Goal: Task Accomplishment & Management: Check status

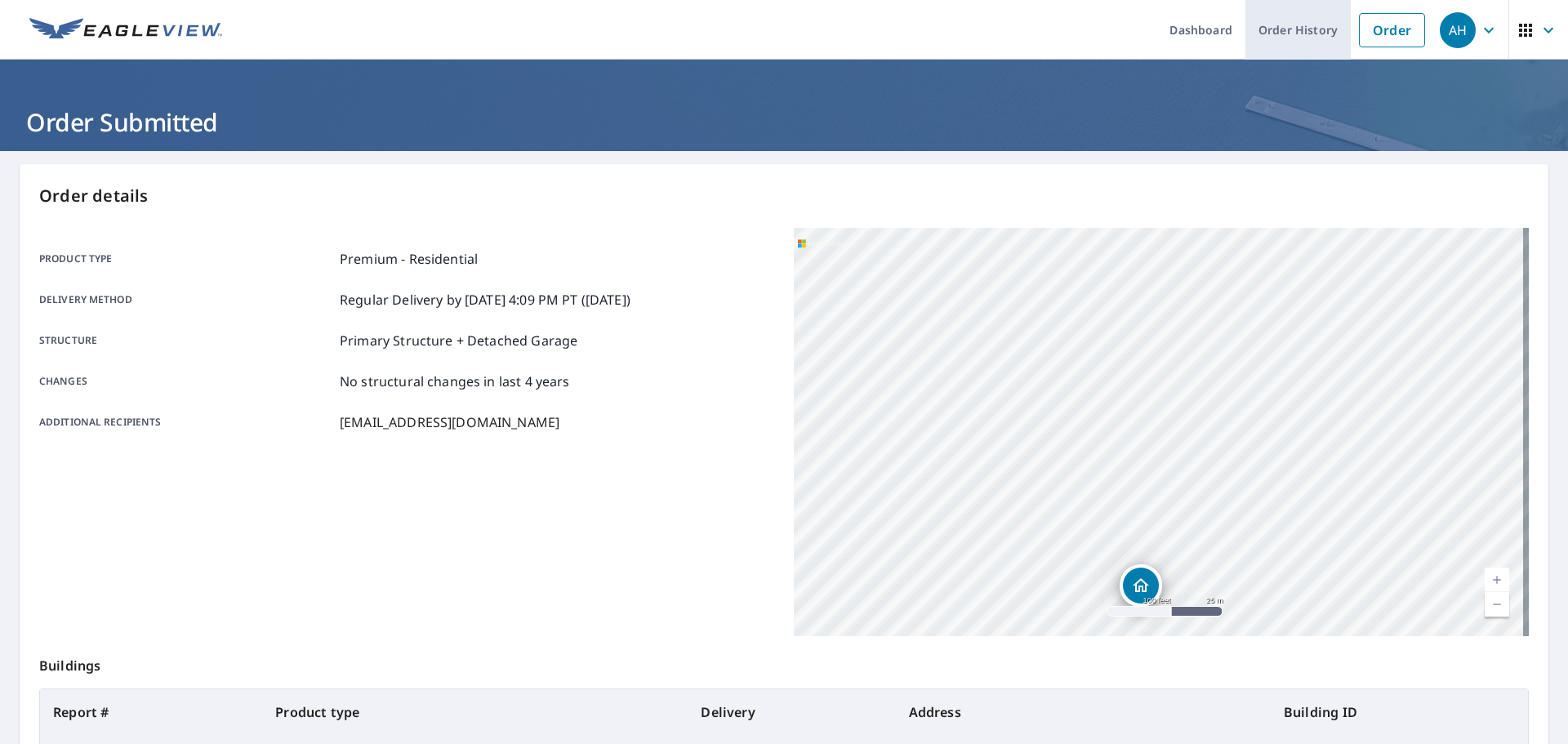
click at [1279, 33] on link "Order History" at bounding box center [1298, 29] width 105 height 59
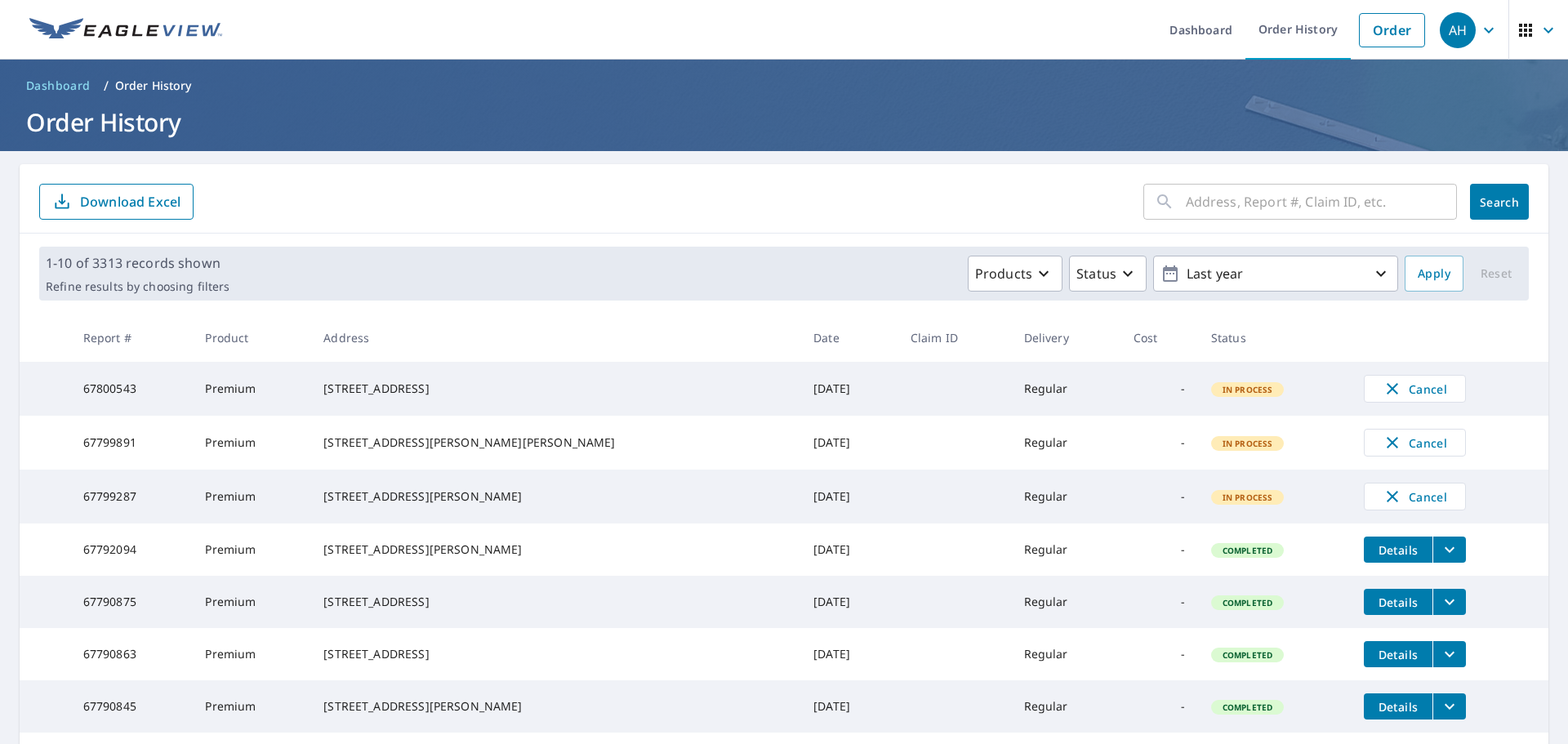
click at [1372, 204] on input "text" at bounding box center [1322, 202] width 271 height 46
paste input "[STREET_ADDRESS]"
type input "[STREET_ADDRESS]"
click button "Search" at bounding box center [1500, 202] width 59 height 36
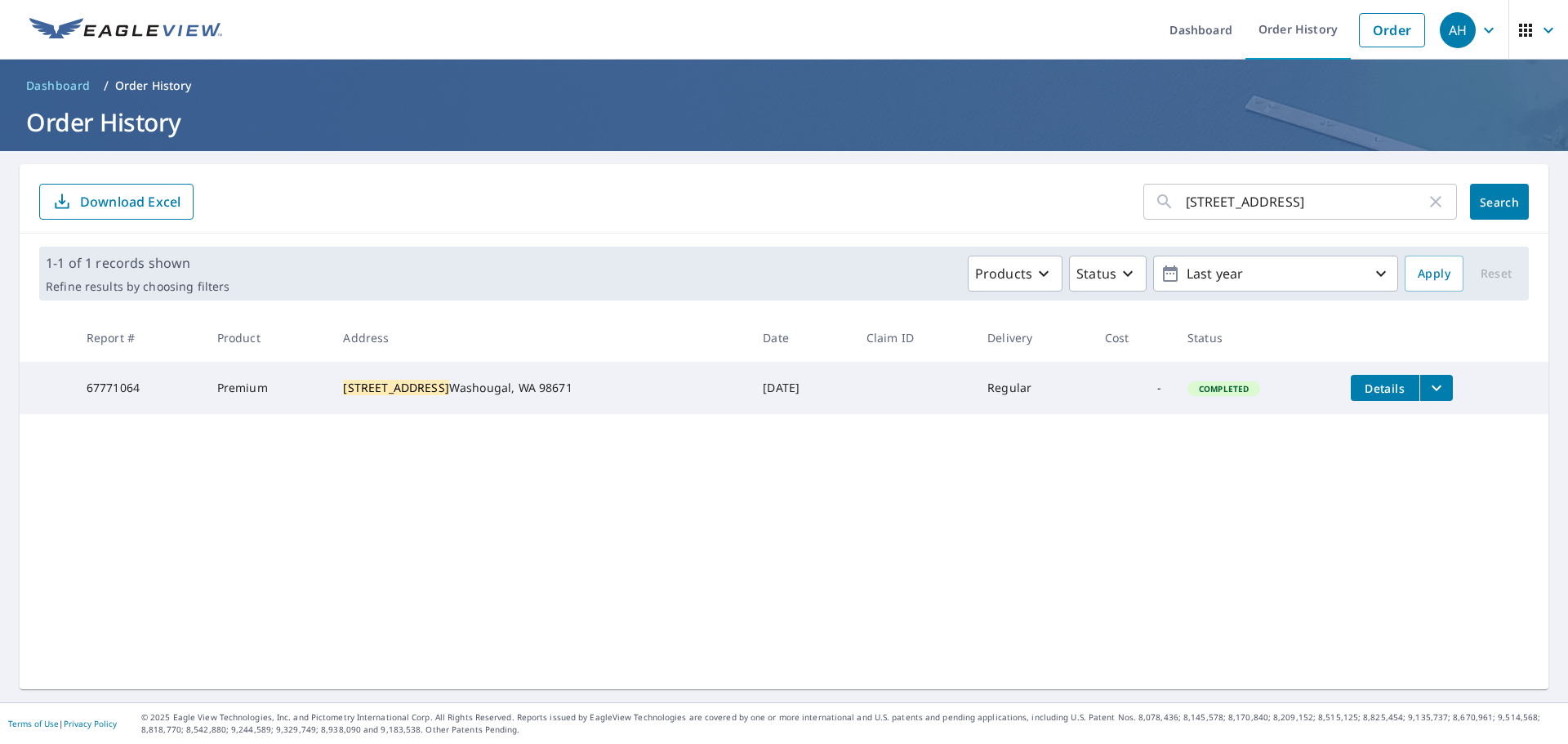
click at [1432, 386] on icon "filesDropdownBtn-67771064" at bounding box center [1436, 388] width 9 height 6
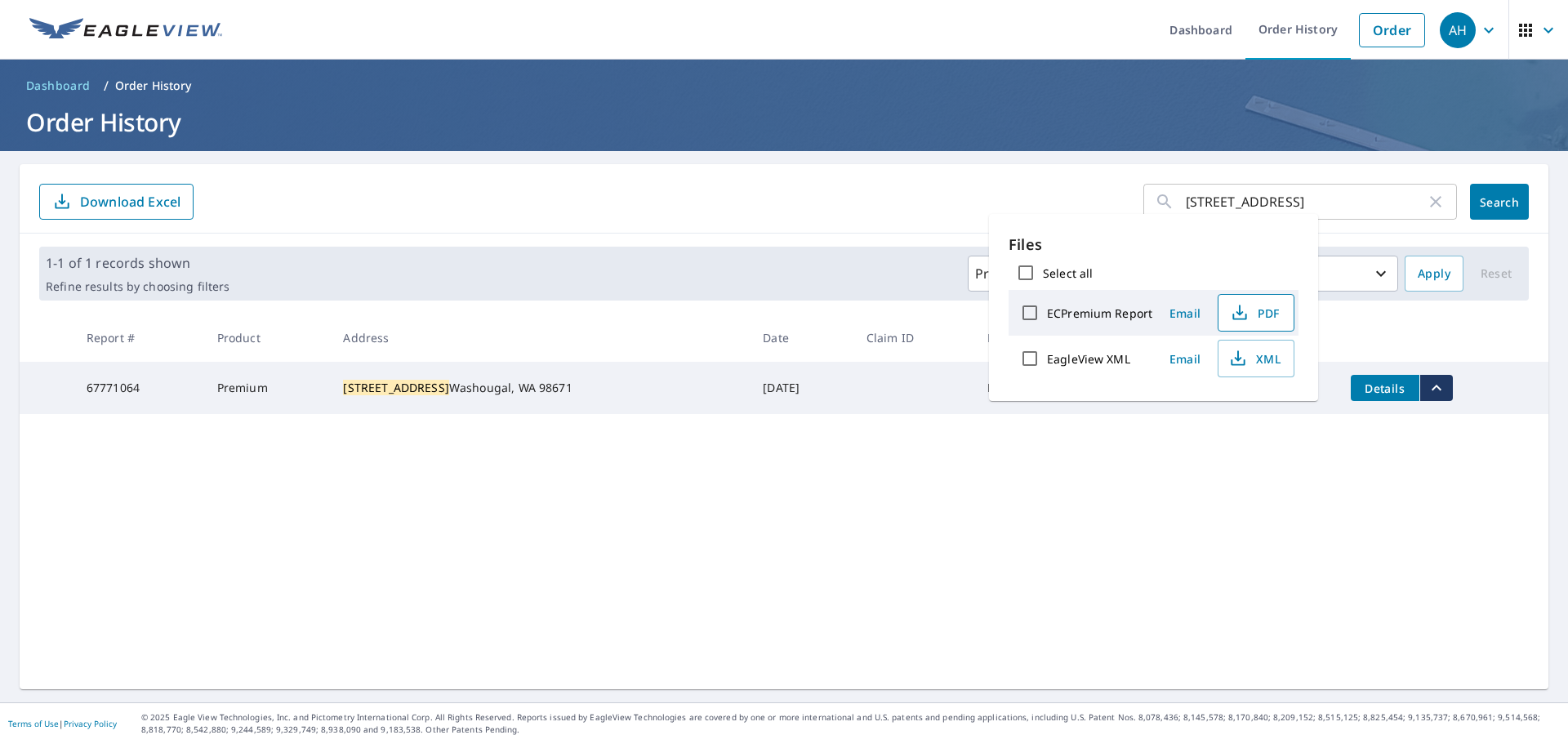
click at [1257, 318] on span "PDF" at bounding box center [1254, 313] width 53 height 20
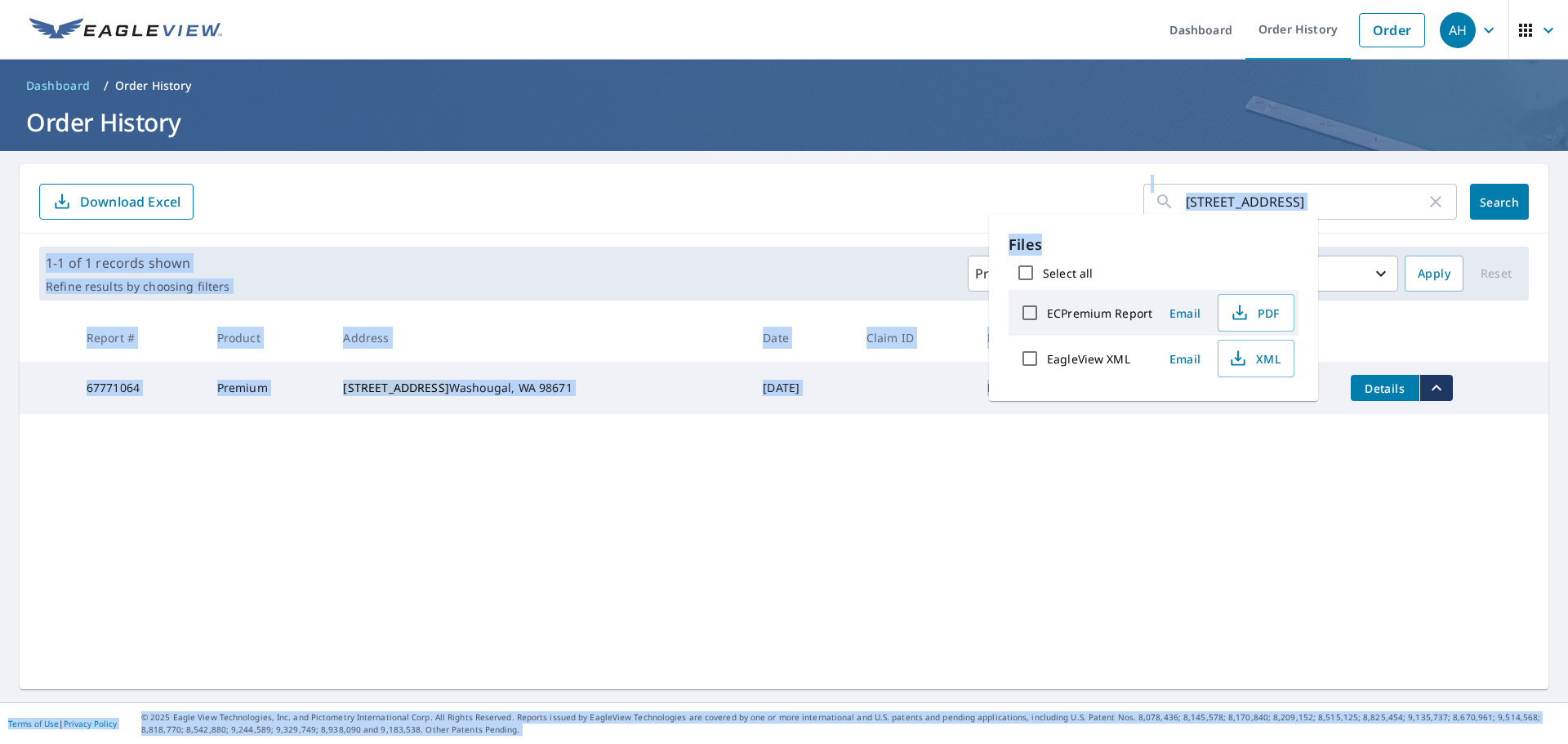
drag, startPoint x: 1300, startPoint y: 214, endPoint x: 1086, endPoint y: 195, distance: 214.8
click at [1100, 197] on body "AH AH Dashboard Order History Order AH Dashboard / Order History Order History …" at bounding box center [784, 372] width 1568 height 744
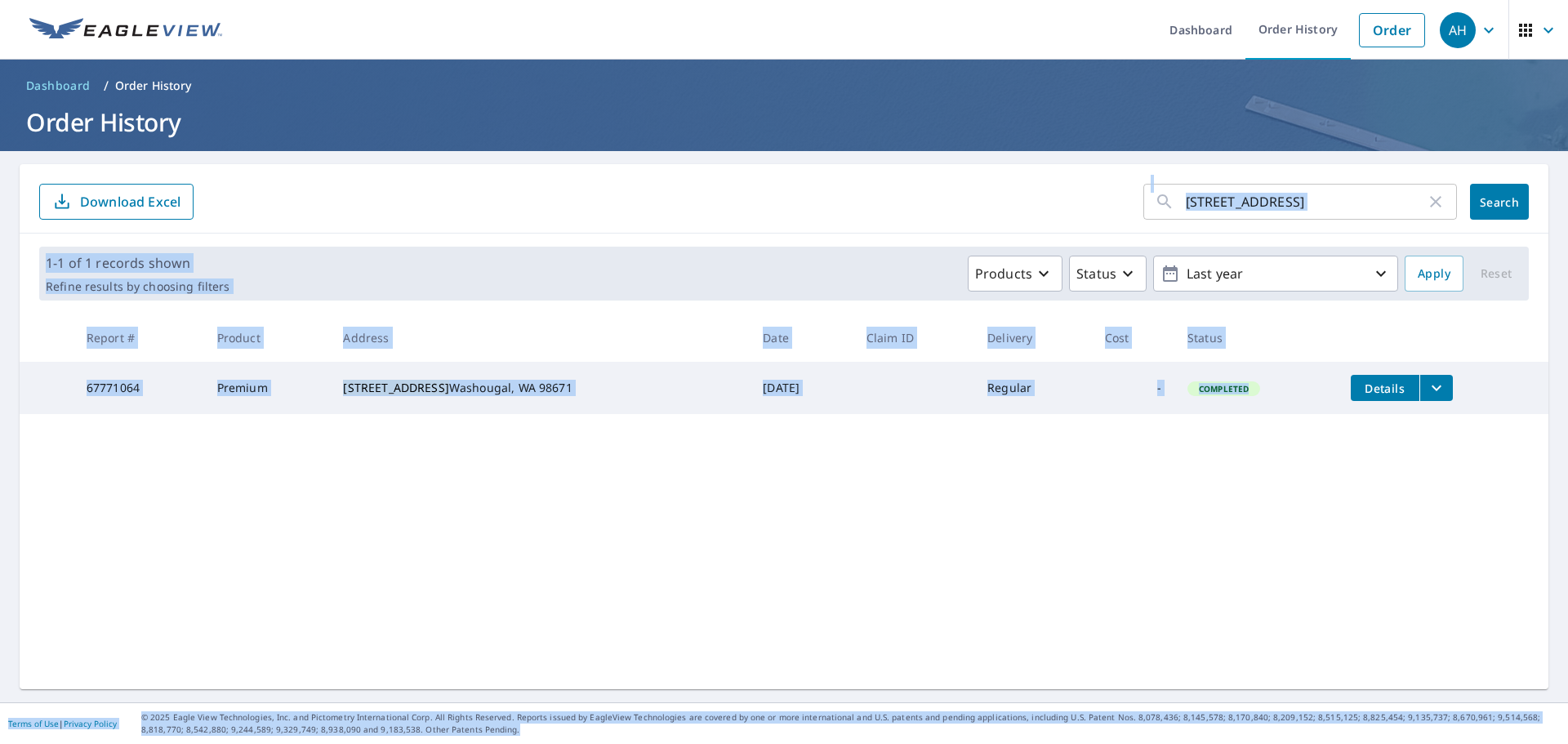
click at [1245, 171] on div "[STREET_ADDRESS] ​ Search Download Excel" at bounding box center [784, 199] width 1529 height 70
click at [1288, 185] on input "[STREET_ADDRESS]" at bounding box center [1306, 202] width 240 height 46
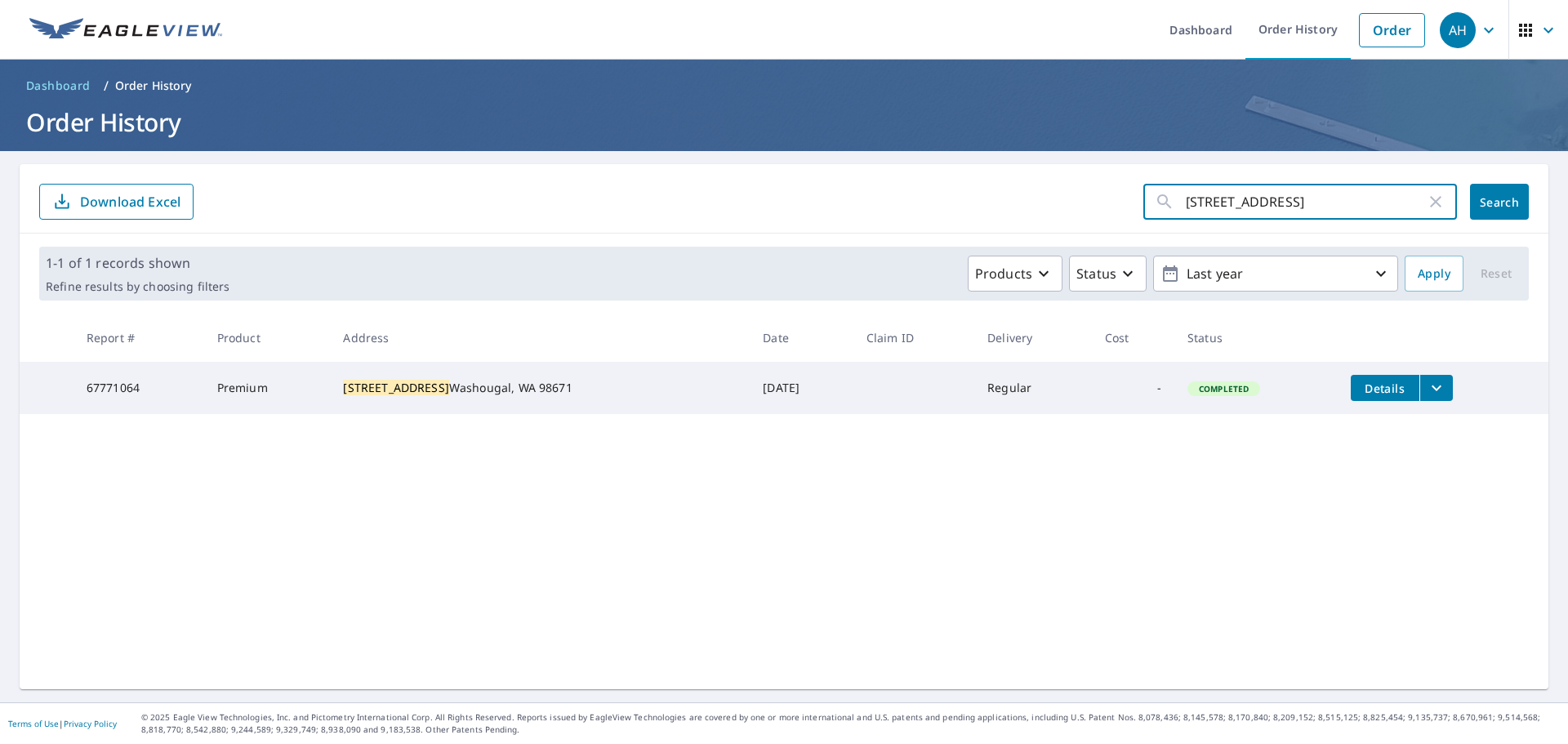
click at [1426, 199] on icon "button" at bounding box center [1435, 202] width 20 height 20
drag, startPoint x: 1341, startPoint y: 203, endPoint x: 1332, endPoint y: 202, distance: 9.1
click at [1341, 203] on input "text" at bounding box center [1322, 202] width 271 height 46
paste input "[STREET_ADDRESS][PERSON_NAME]"
type input "[STREET_ADDRESS][PERSON_NAME]"
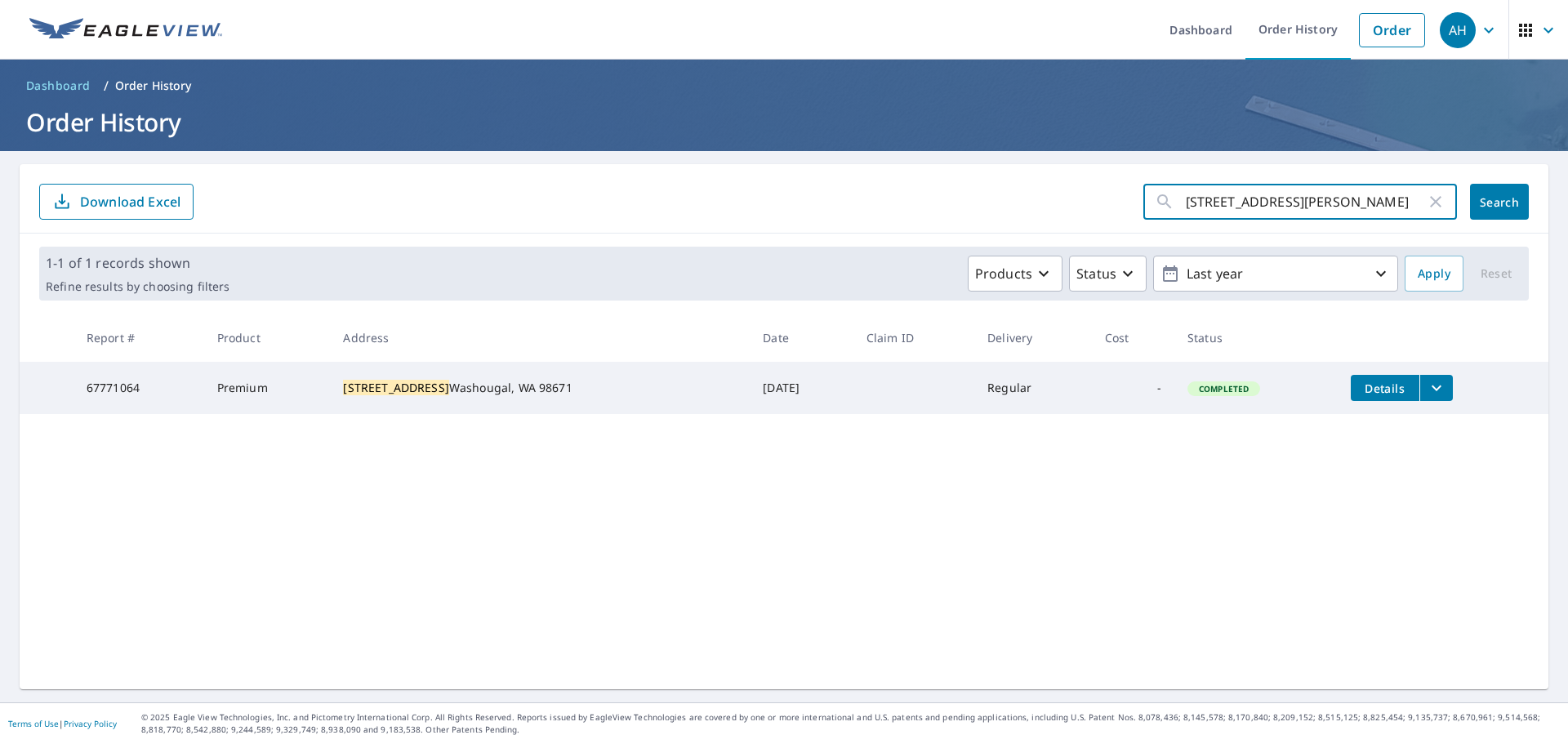
click button "Search" at bounding box center [1500, 202] width 59 height 36
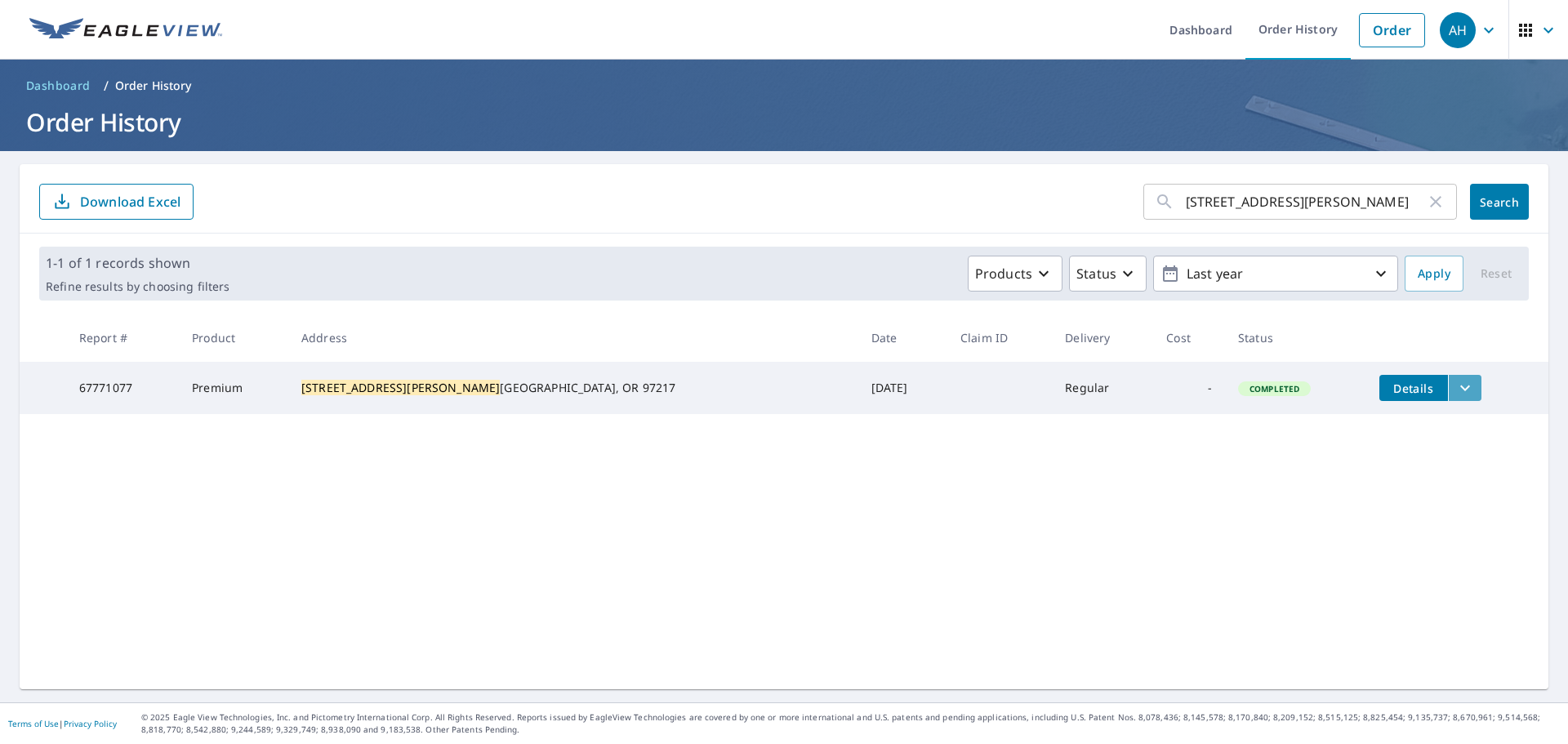
click at [1456, 381] on icon "filesDropdownBtn-67771077" at bounding box center [1465, 388] width 20 height 20
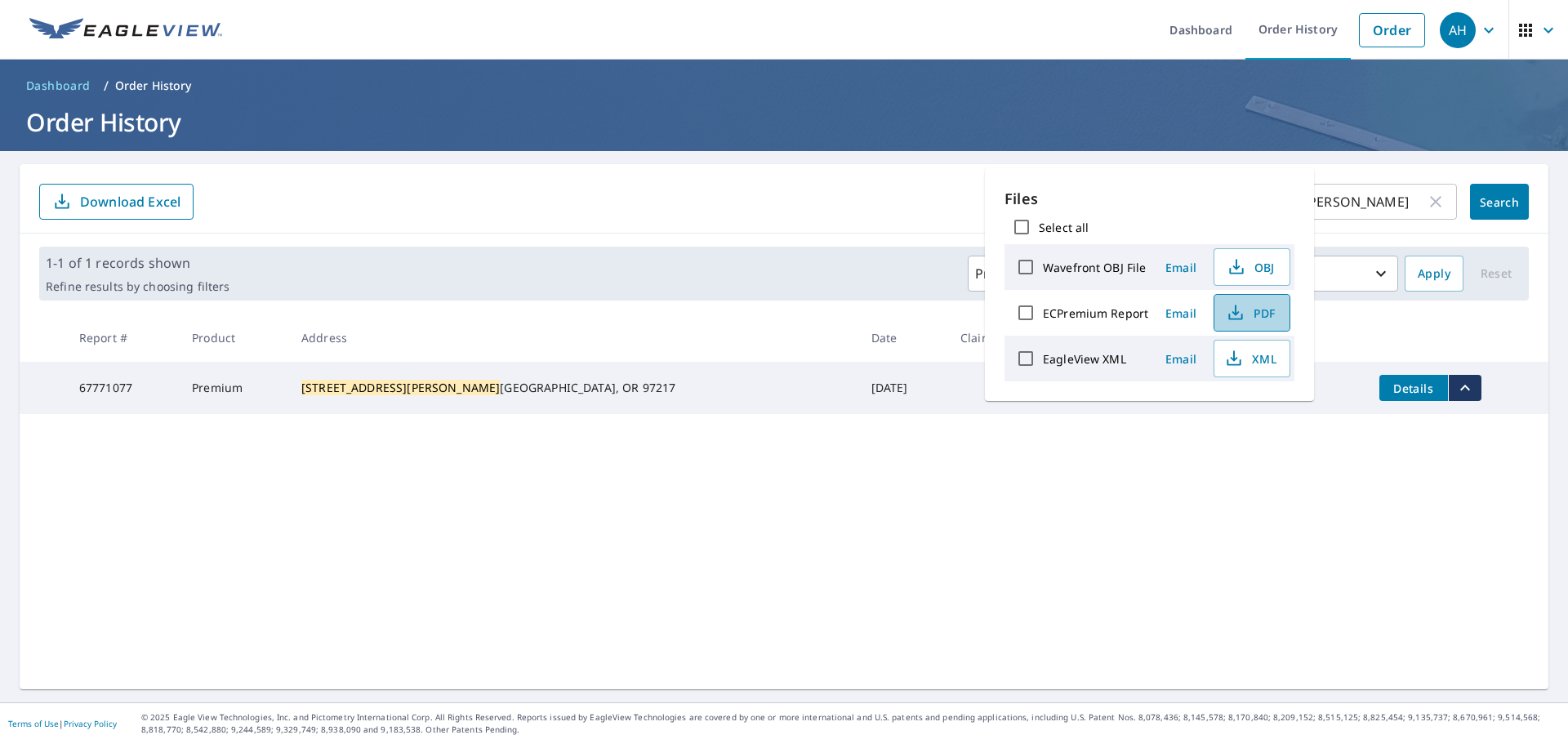
click at [1276, 314] on button "PDF" at bounding box center [1252, 313] width 77 height 38
click at [1434, 200] on div "[STREET_ADDRESS][PERSON_NAME]" at bounding box center [1300, 202] width 314 height 36
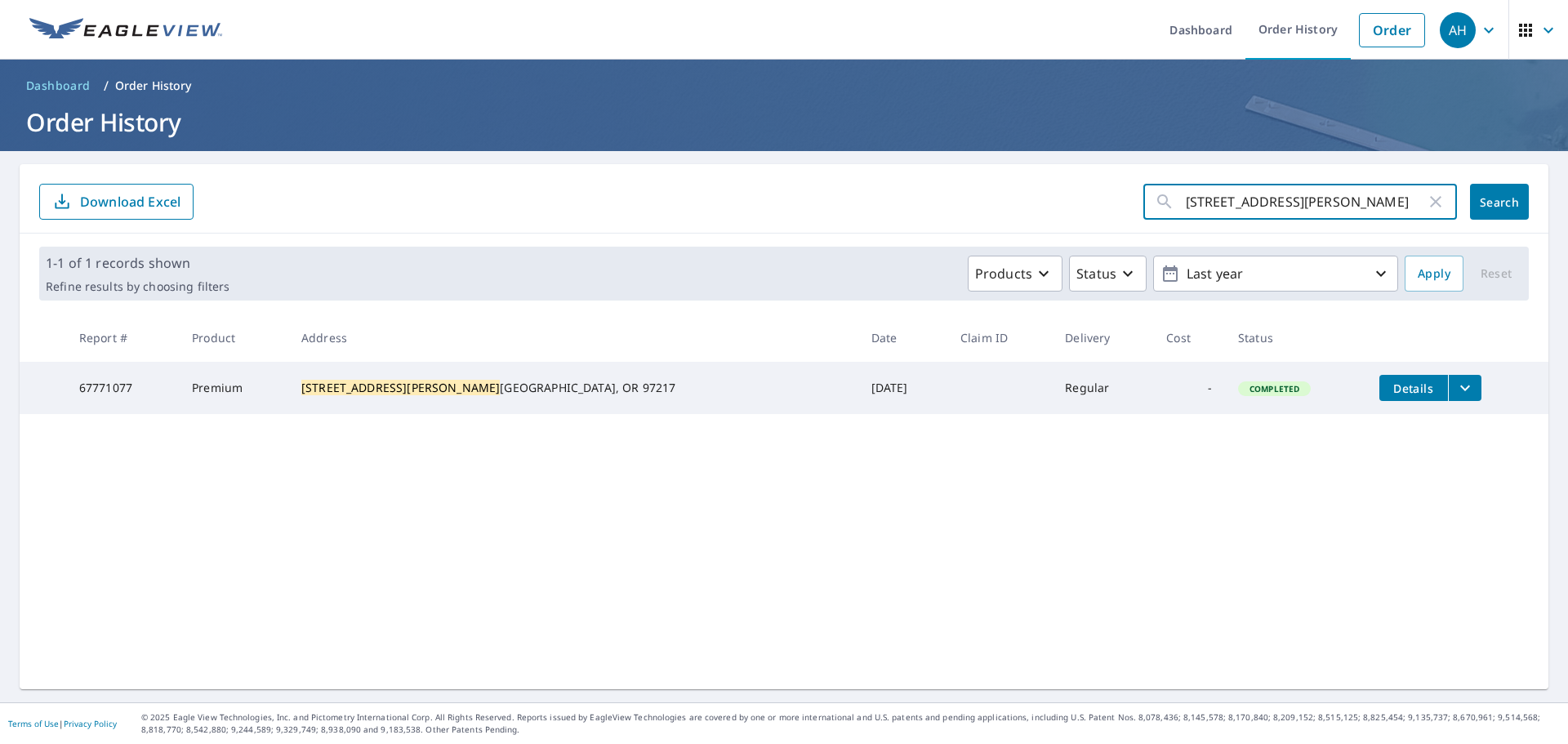
drag, startPoint x: 1423, startPoint y: 202, endPoint x: 1258, endPoint y: 200, distance: 165.0
click at [1430, 202] on icon "button" at bounding box center [1435, 202] width 11 height 11
click at [1256, 200] on input "text" at bounding box center [1322, 202] width 271 height 46
paste input "[STREET_ADDRESS]"
type input "[STREET_ADDRESS]"
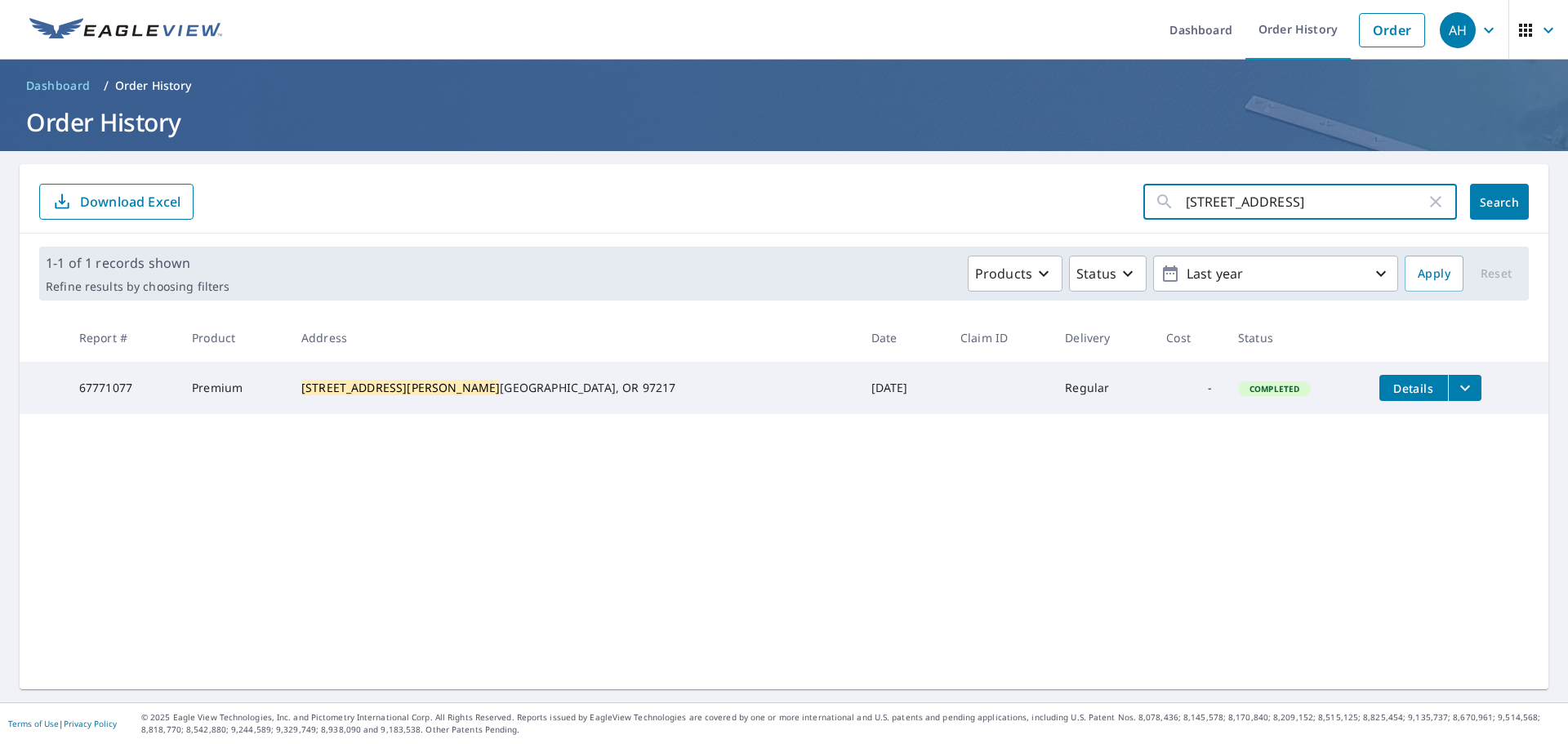
click button "Search" at bounding box center [1500, 202] width 59 height 36
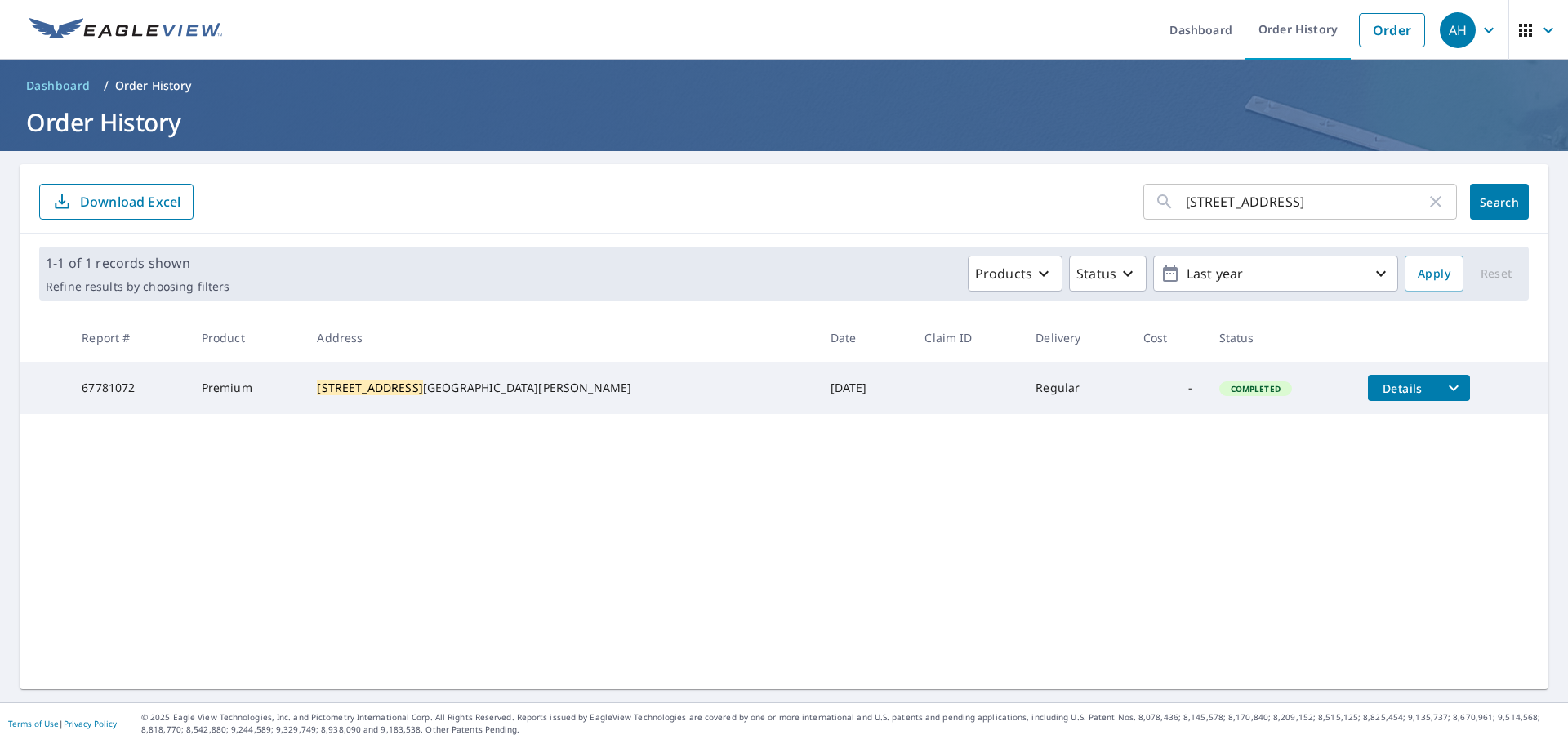
drag, startPoint x: 1412, startPoint y: 392, endPoint x: 1371, endPoint y: 389, distance: 41.1
click at [1444, 392] on icon "filesDropdownBtn-67781072" at bounding box center [1453, 388] width 20 height 20
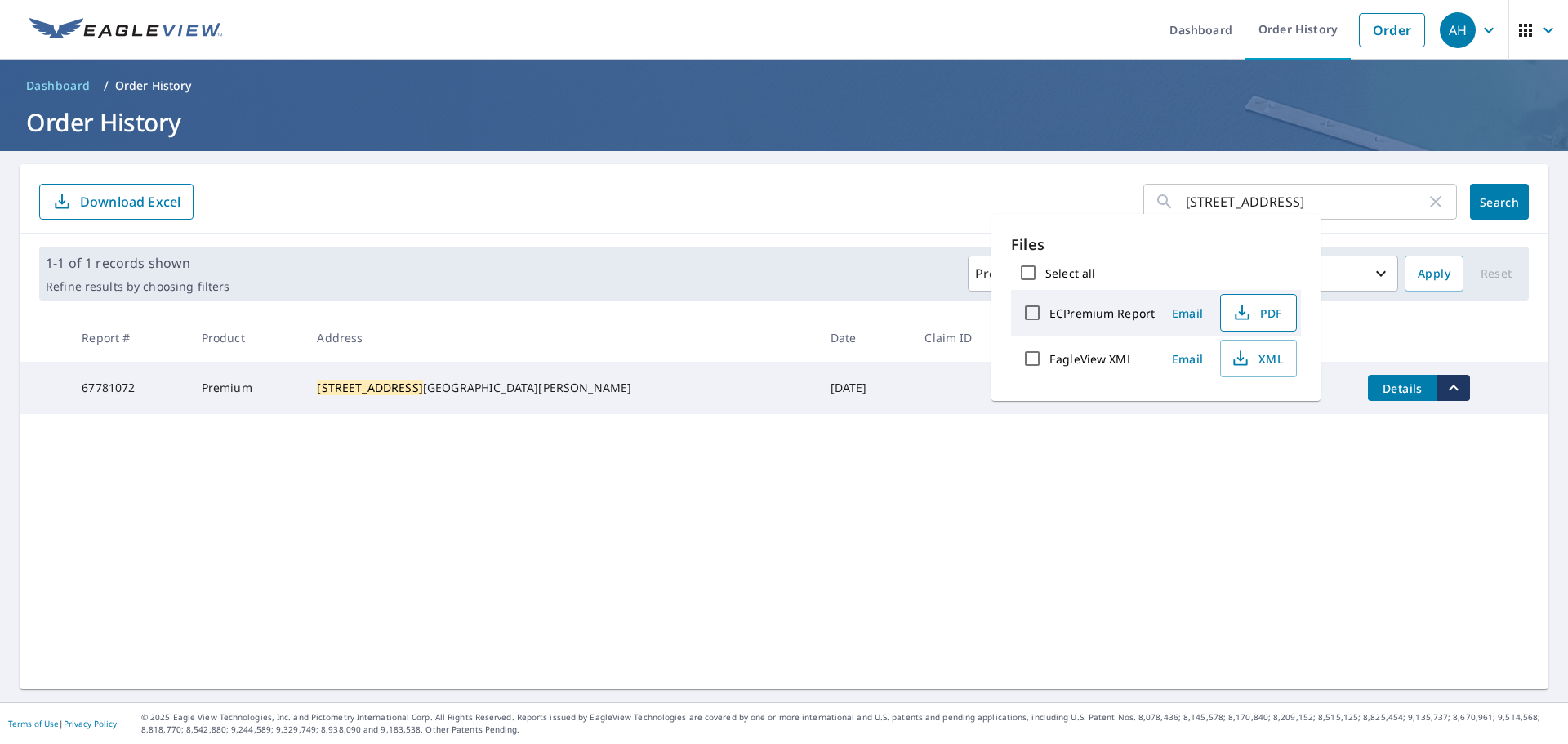
click at [1252, 307] on span "PDF" at bounding box center [1257, 313] width 53 height 20
click at [1430, 203] on icon "button" at bounding box center [1435, 202] width 20 height 20
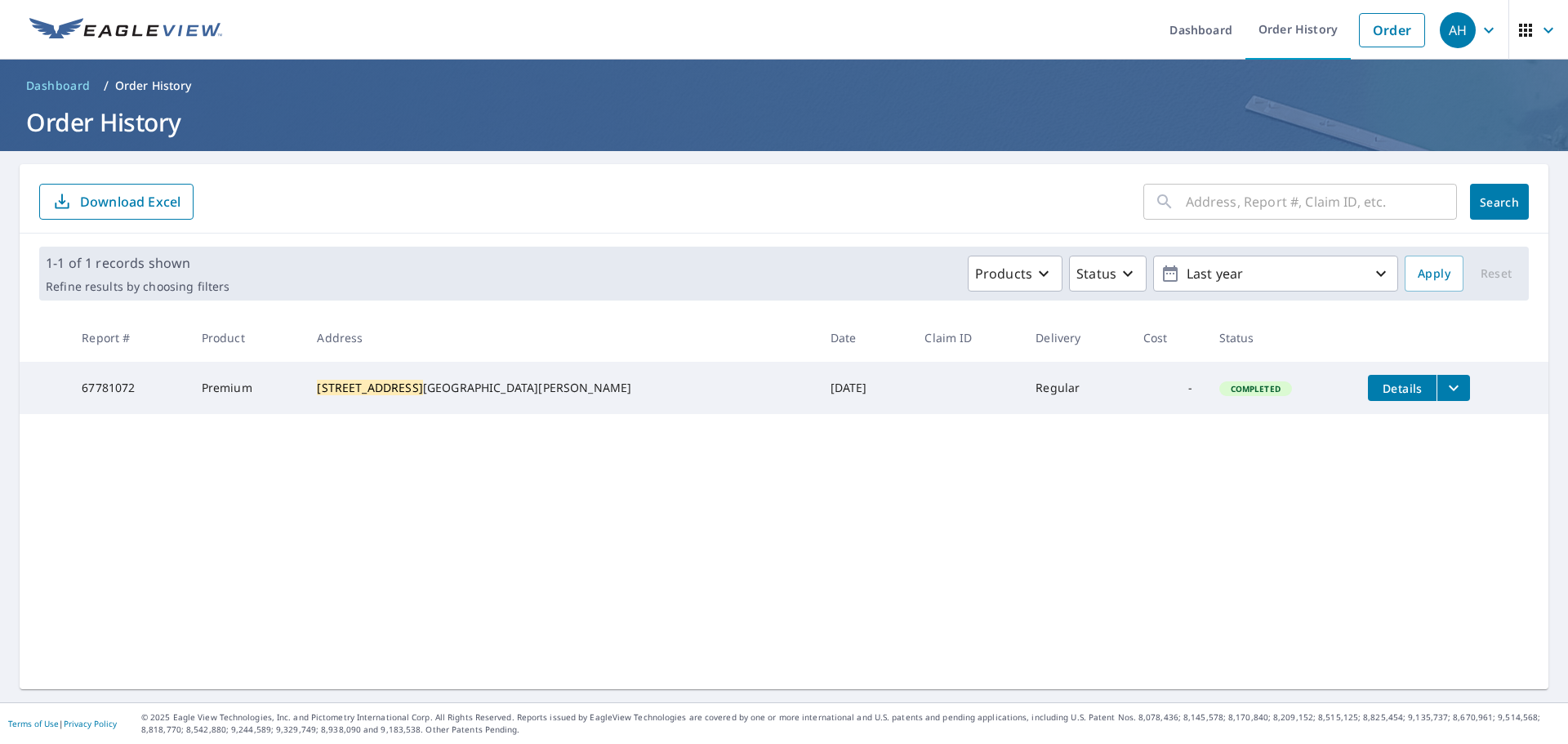
click at [1402, 205] on input "text" at bounding box center [1322, 202] width 271 height 46
paste input "[STREET_ADDRESS]"
type input "[STREET_ADDRESS]"
click button "Search" at bounding box center [1500, 202] width 59 height 36
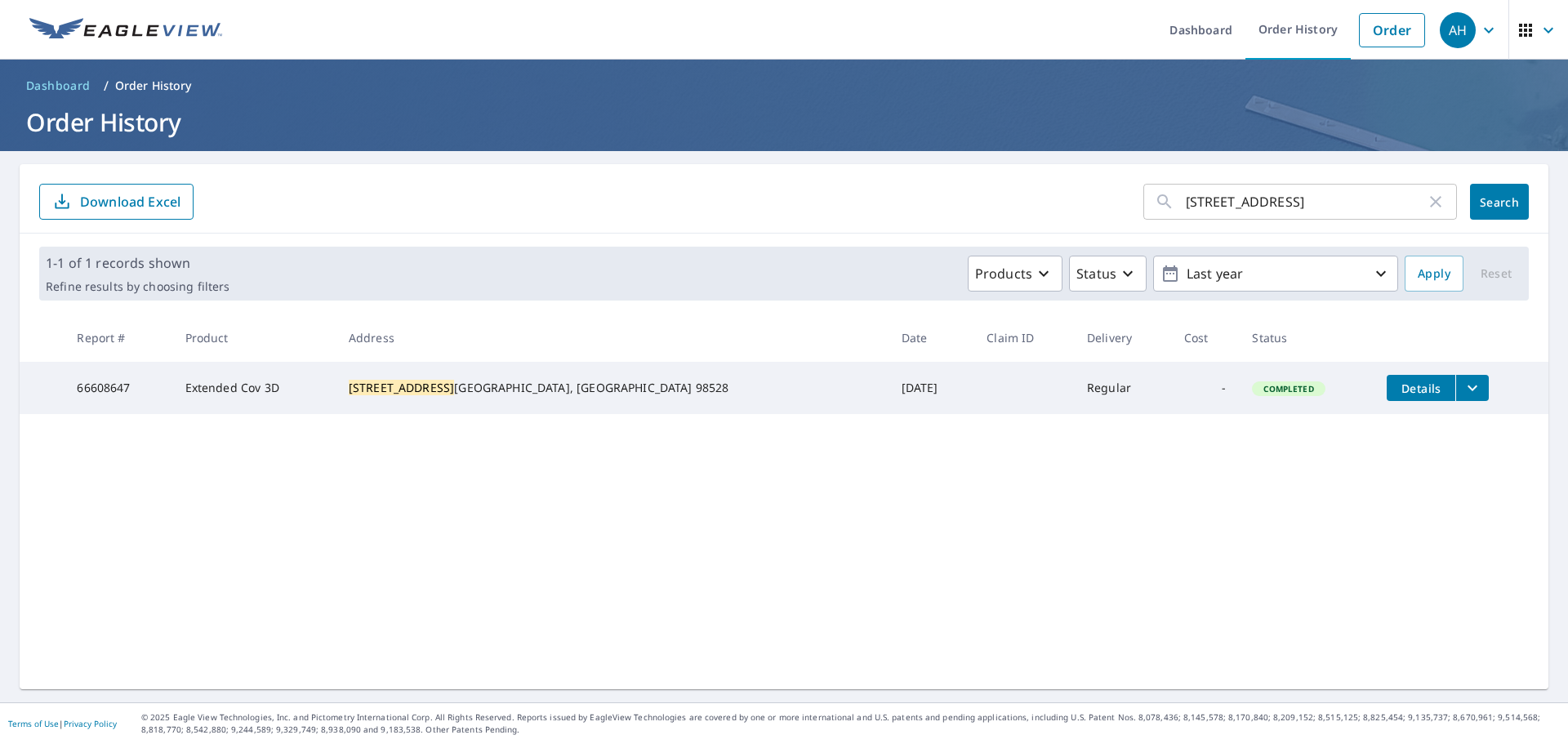
click at [1463, 388] on icon "filesDropdownBtn-66608647" at bounding box center [1472, 388] width 20 height 20
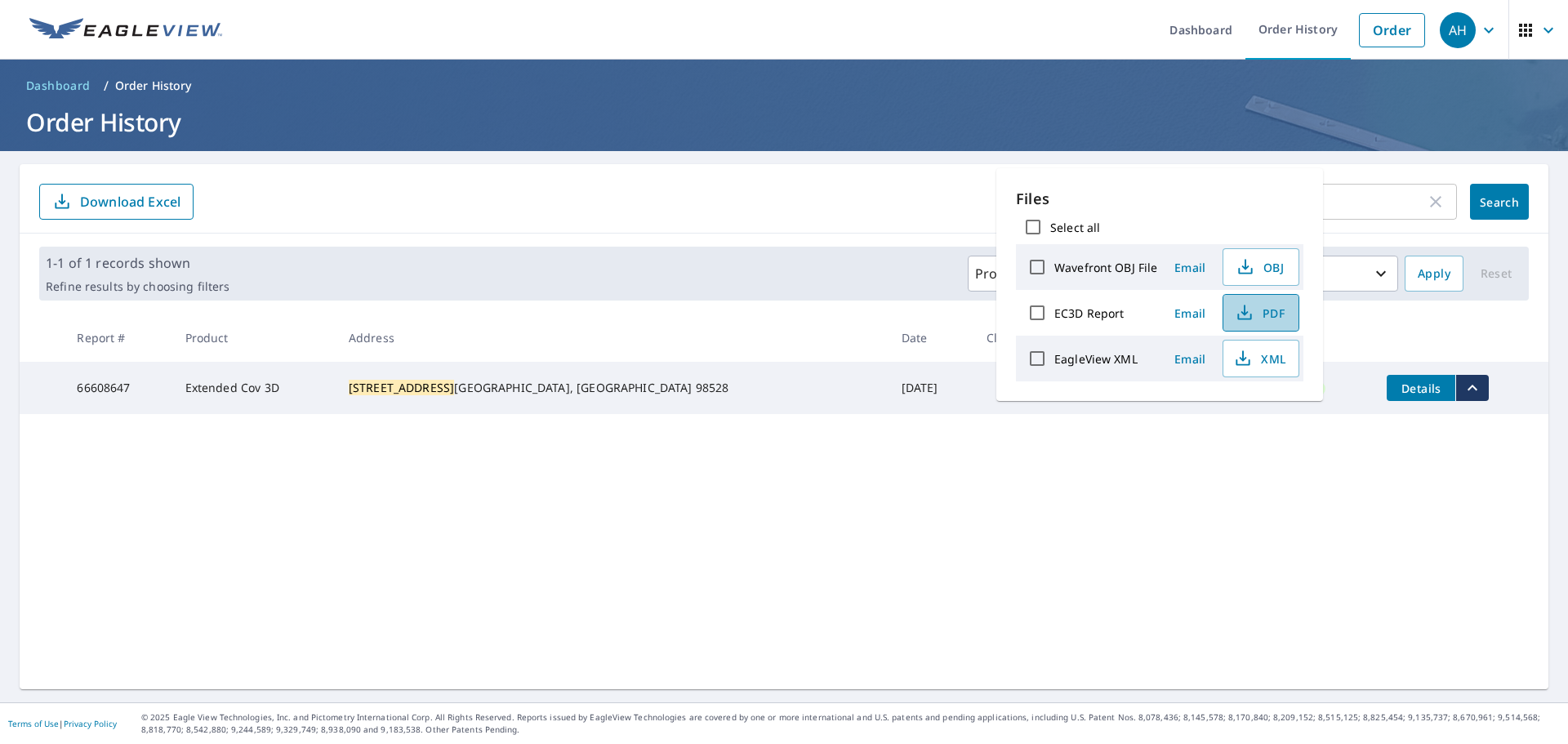
click at [1257, 308] on span "PDF" at bounding box center [1260, 313] width 53 height 20
drag, startPoint x: 874, startPoint y: 0, endPoint x: 890, endPoint y: 3, distance: 16.3
click at [877, 0] on ul "Dashboard Order History Order" at bounding box center [832, 29] width 1202 height 59
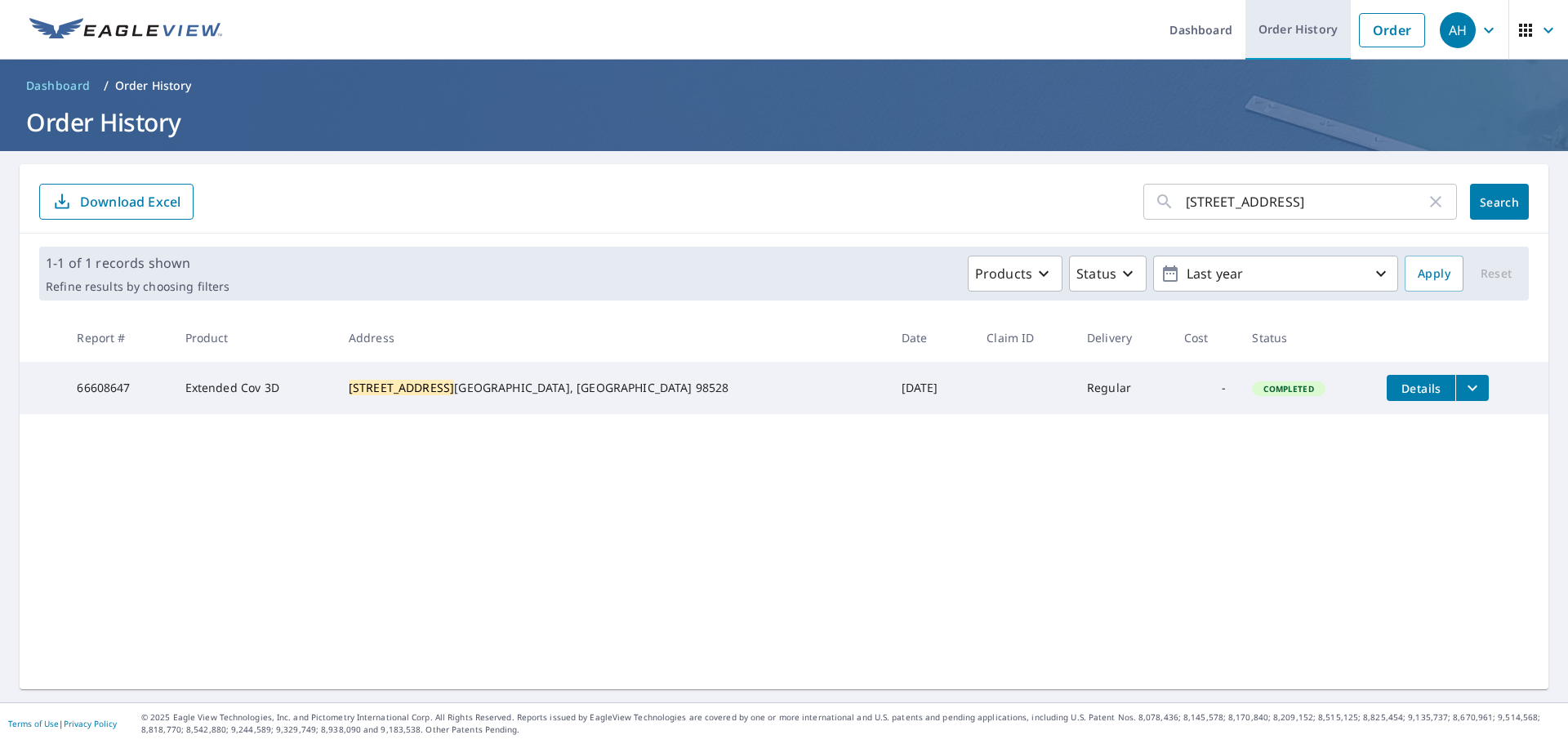
click at [1284, 30] on link "Order History" at bounding box center [1298, 29] width 105 height 59
drag, startPoint x: 1369, startPoint y: 22, endPoint x: 1550, endPoint y: 25, distance: 181.0
click at [1369, 22] on link "Order" at bounding box center [1392, 30] width 66 height 34
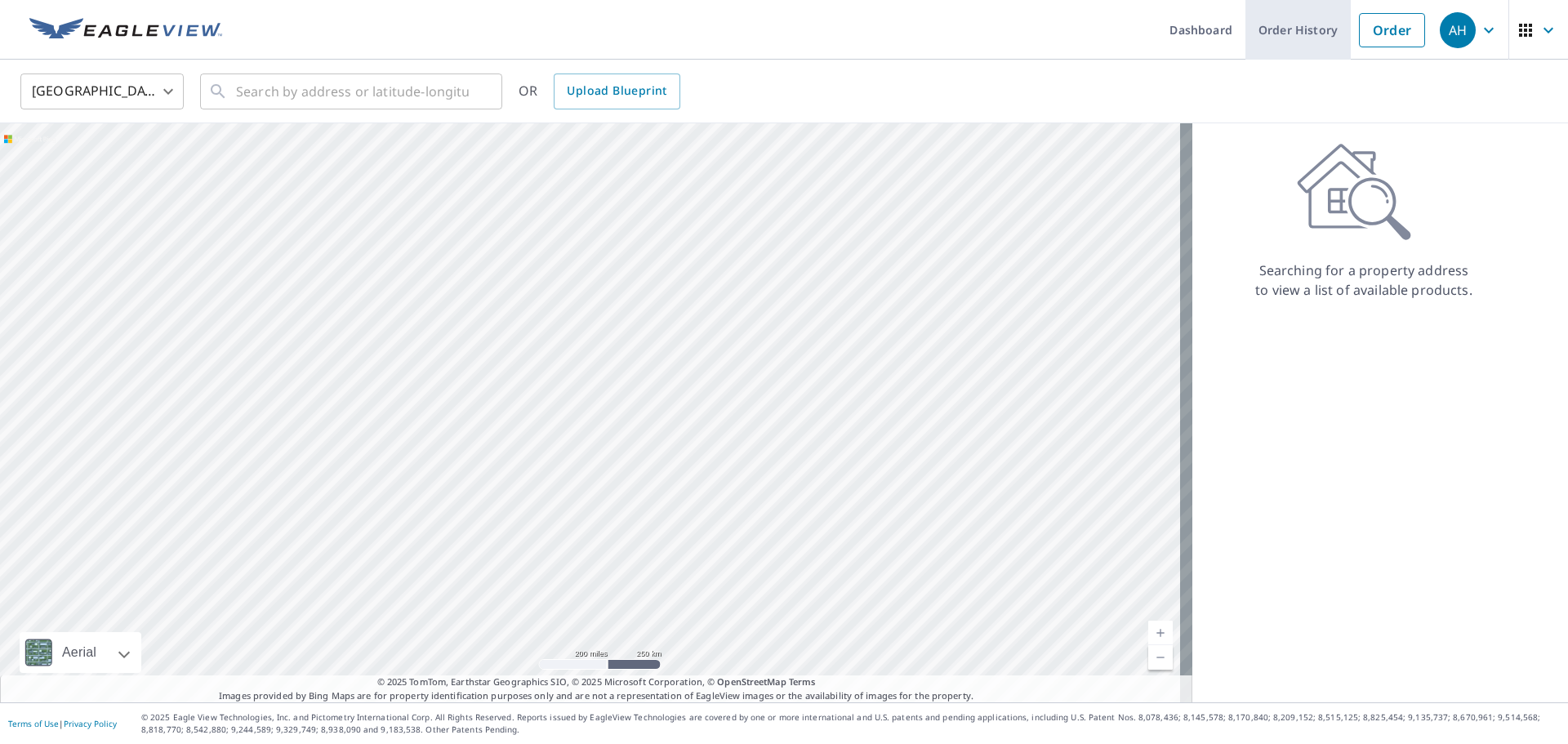
click at [1280, 14] on link "Order History" at bounding box center [1298, 29] width 105 height 59
